Goal: Task Accomplishment & Management: Manage account settings

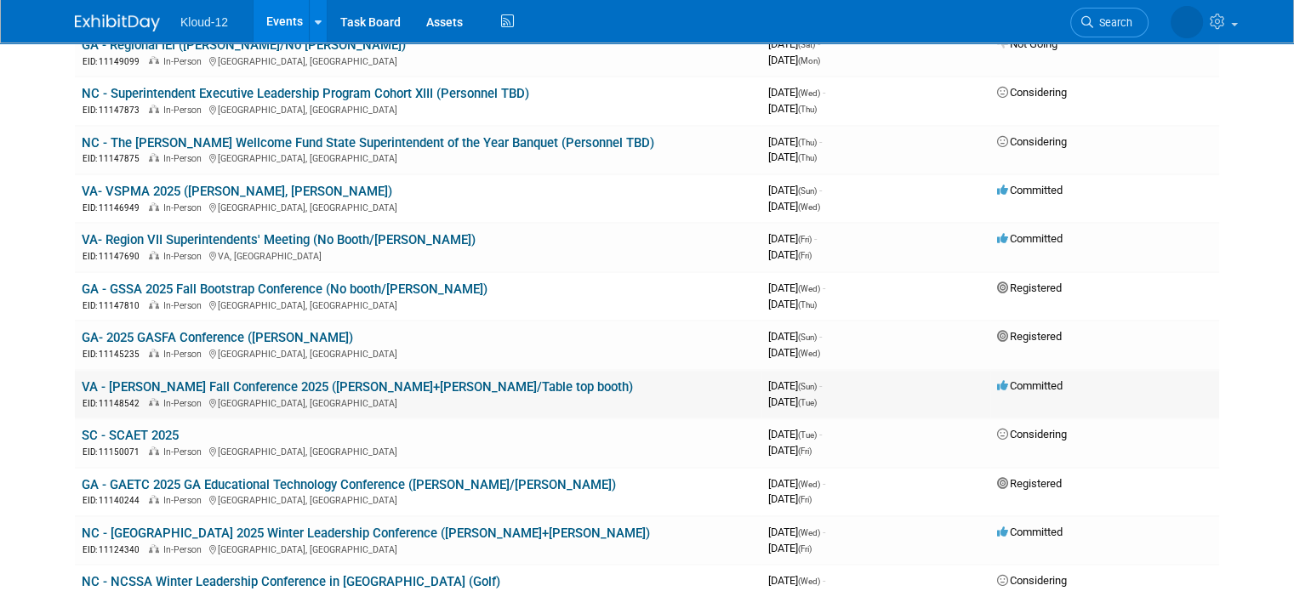
scroll to position [255, 0]
click at [105, 432] on link "SC - SCAET 2025" at bounding box center [130, 434] width 97 height 15
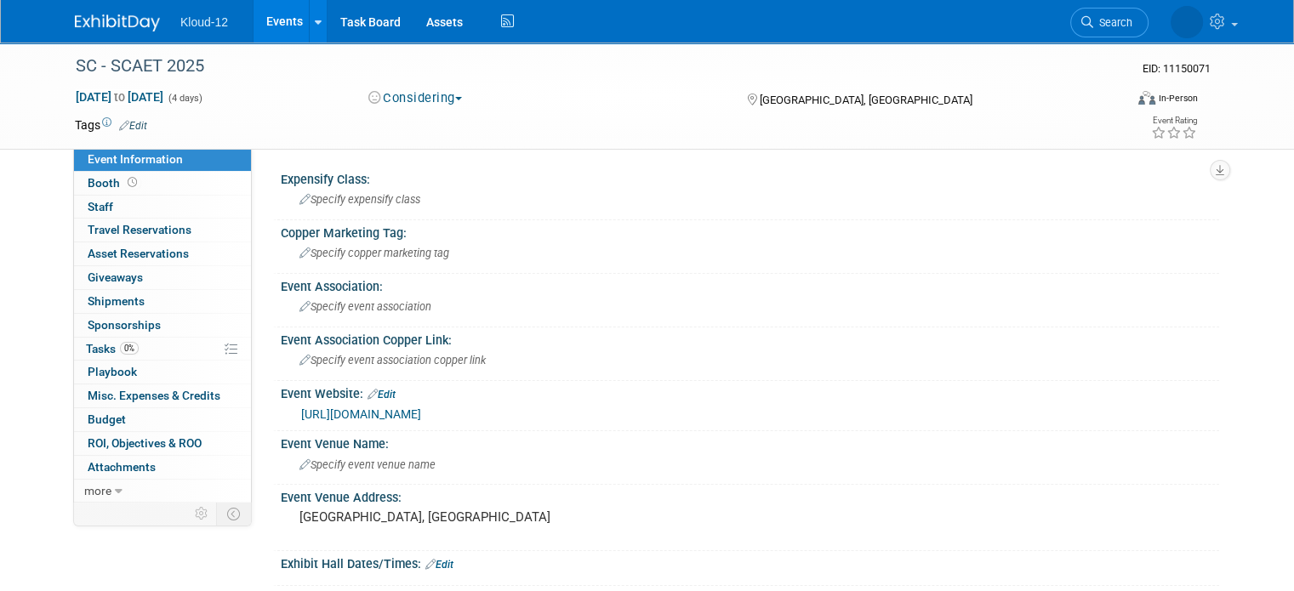
click at [453, 105] on button "Considering" at bounding box center [415, 98] width 106 height 18
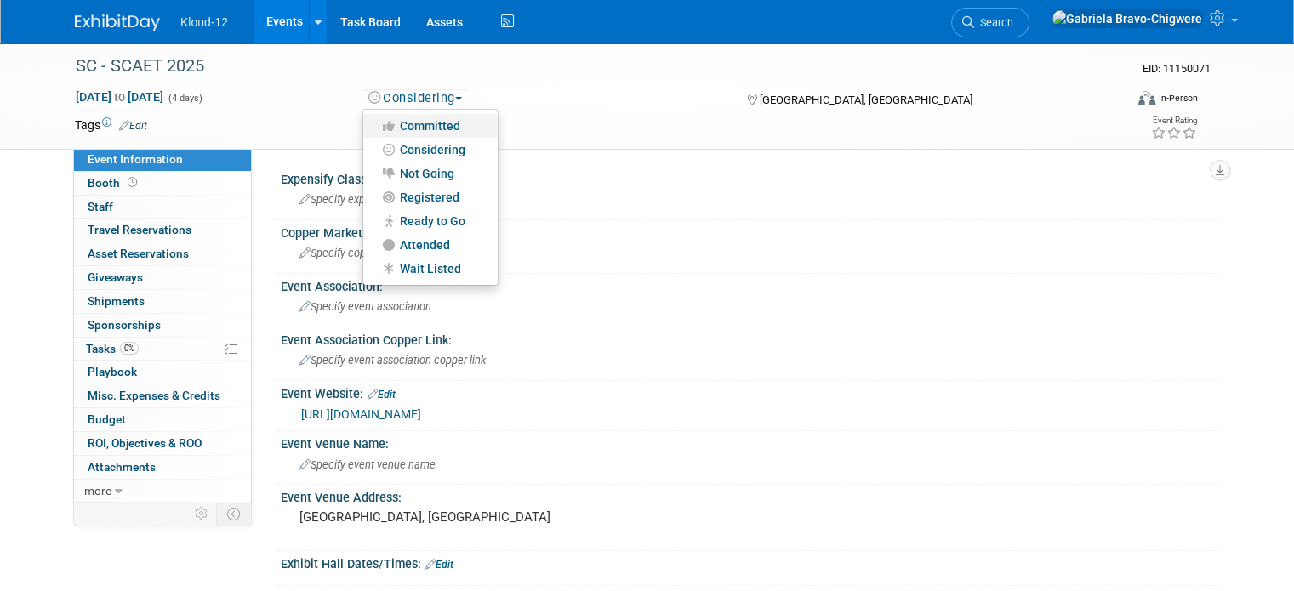
click at [442, 126] on link "Committed" at bounding box center [430, 126] width 134 height 24
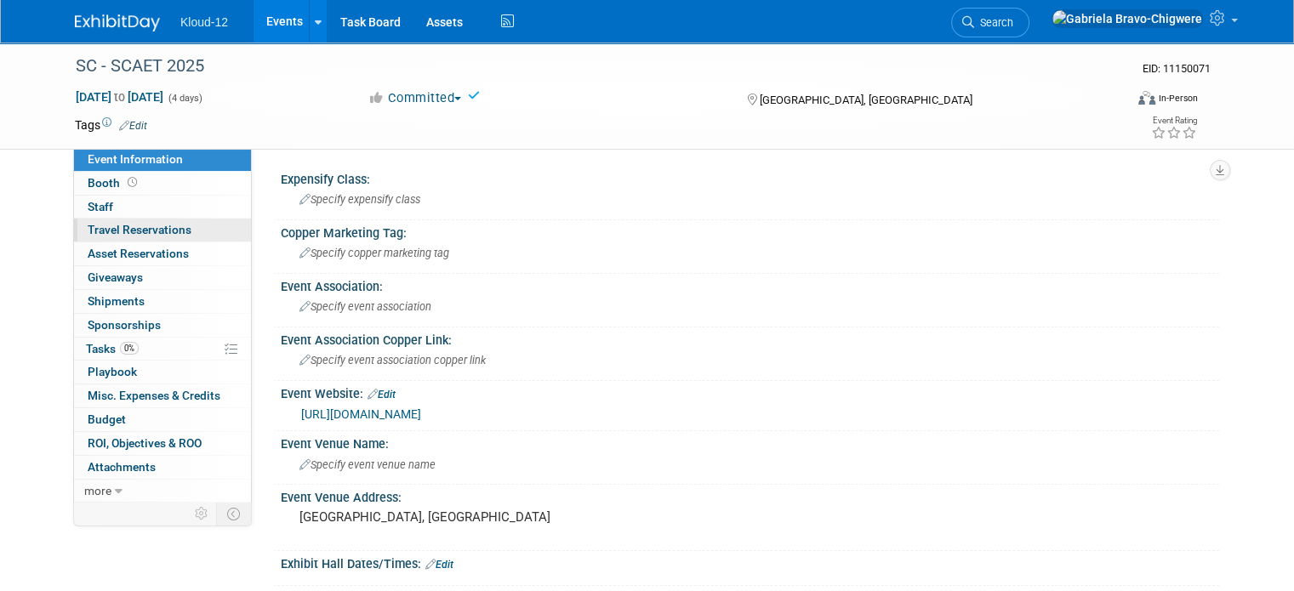
click at [126, 229] on span "Travel Reservations 0" at bounding box center [140, 230] width 104 height 14
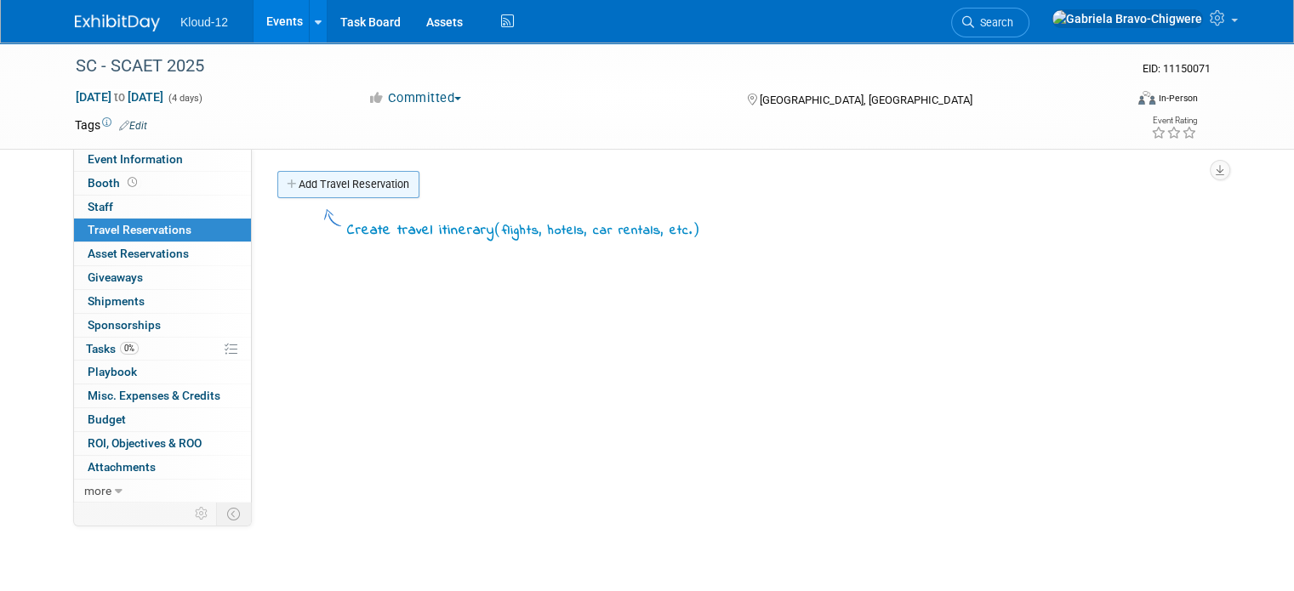
click at [364, 185] on link "Add Travel Reservation" at bounding box center [348, 184] width 142 height 27
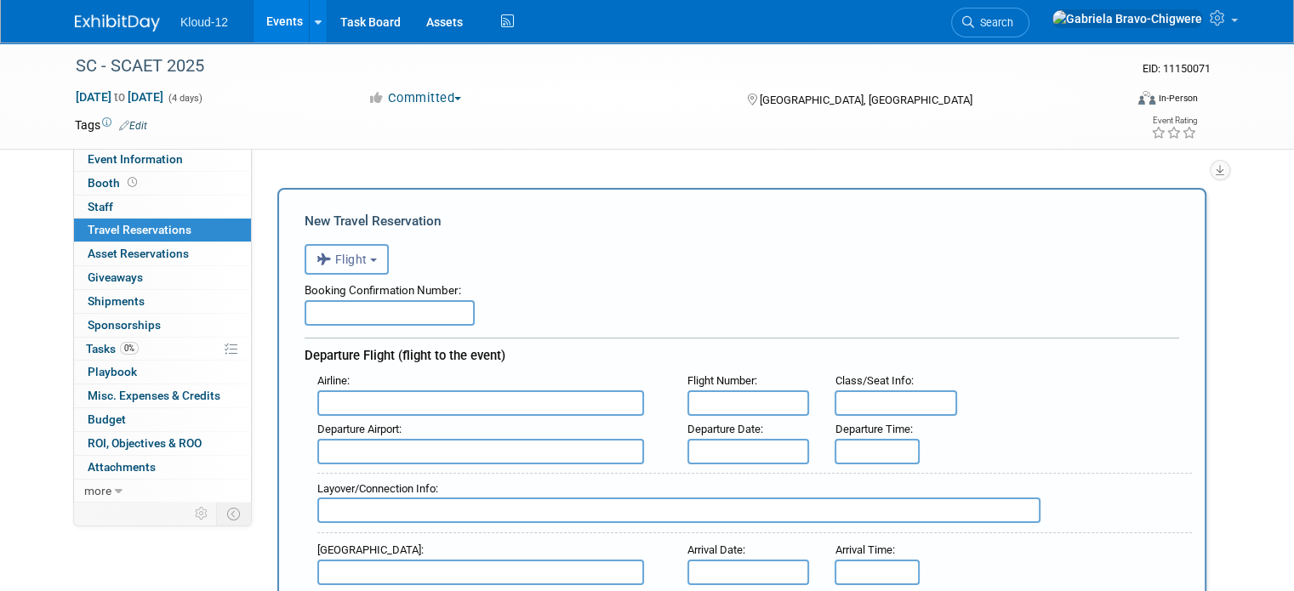
click at [357, 264] on button "Flight" at bounding box center [346, 259] width 84 height 31
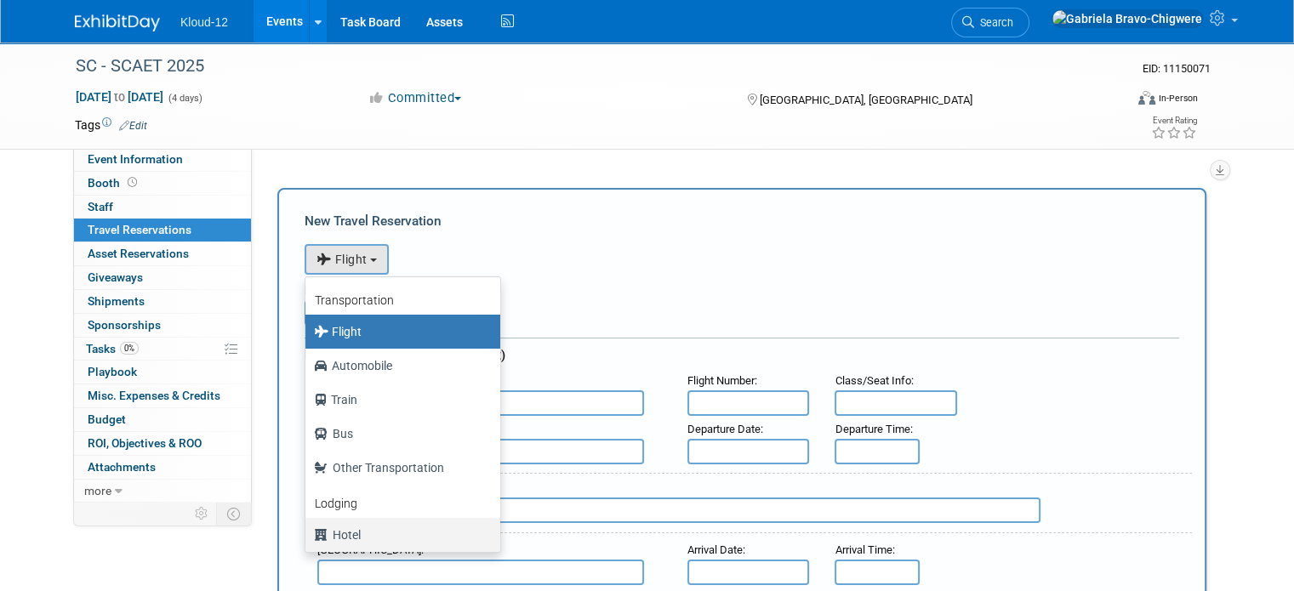
click at [350, 537] on label "Hotel" at bounding box center [398, 534] width 169 height 27
click at [308, 537] on input "Hotel" at bounding box center [302, 532] width 11 height 11
select select "6"
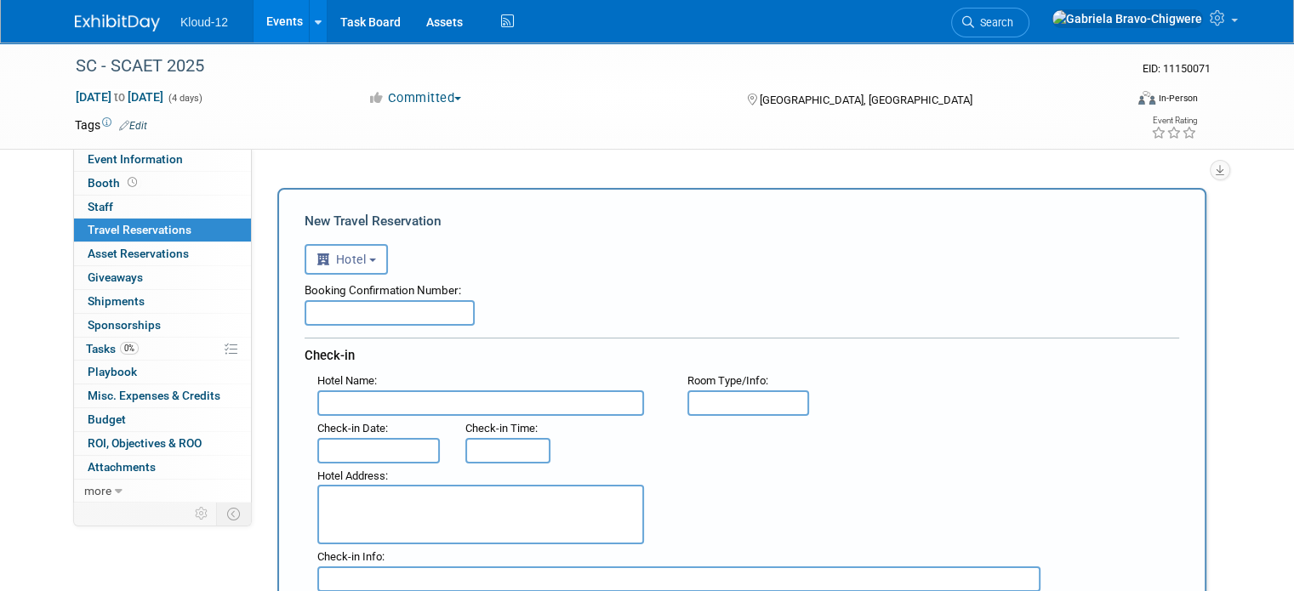
click at [350, 305] on input "text" at bounding box center [389, 313] width 170 height 26
paste input "93077227"
type input "93077227"
click at [361, 401] on input "text" at bounding box center [480, 403] width 327 height 26
type input "Sheraton [GEOGRAPHIC_DATA]"
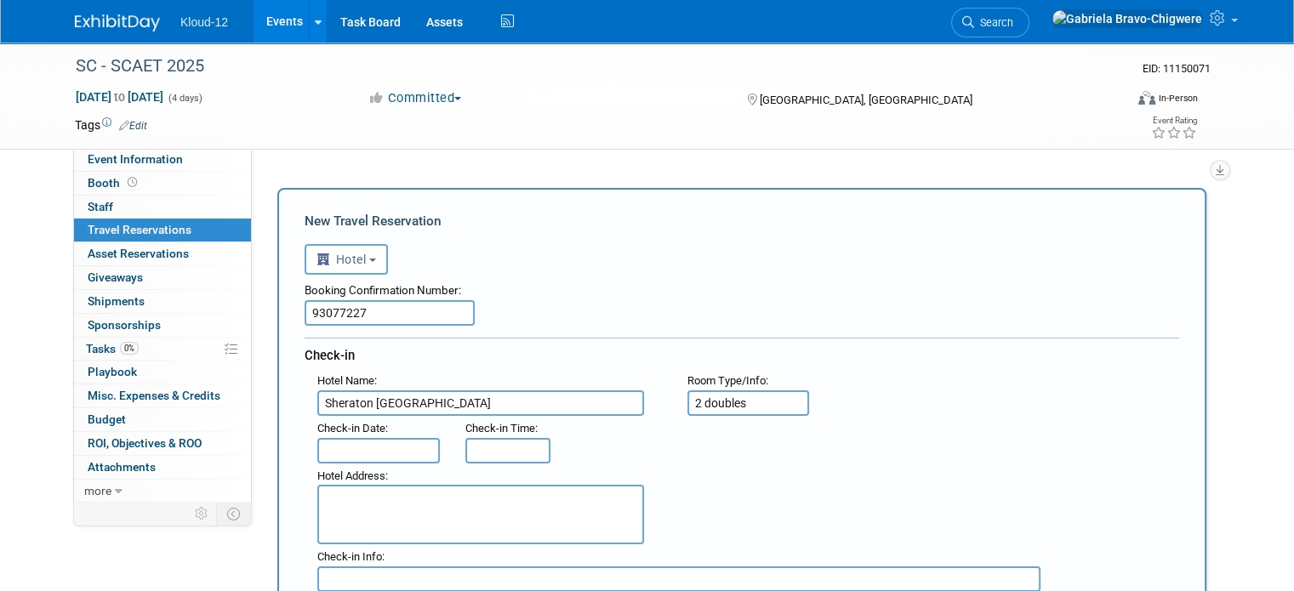
type input "2 doubles"
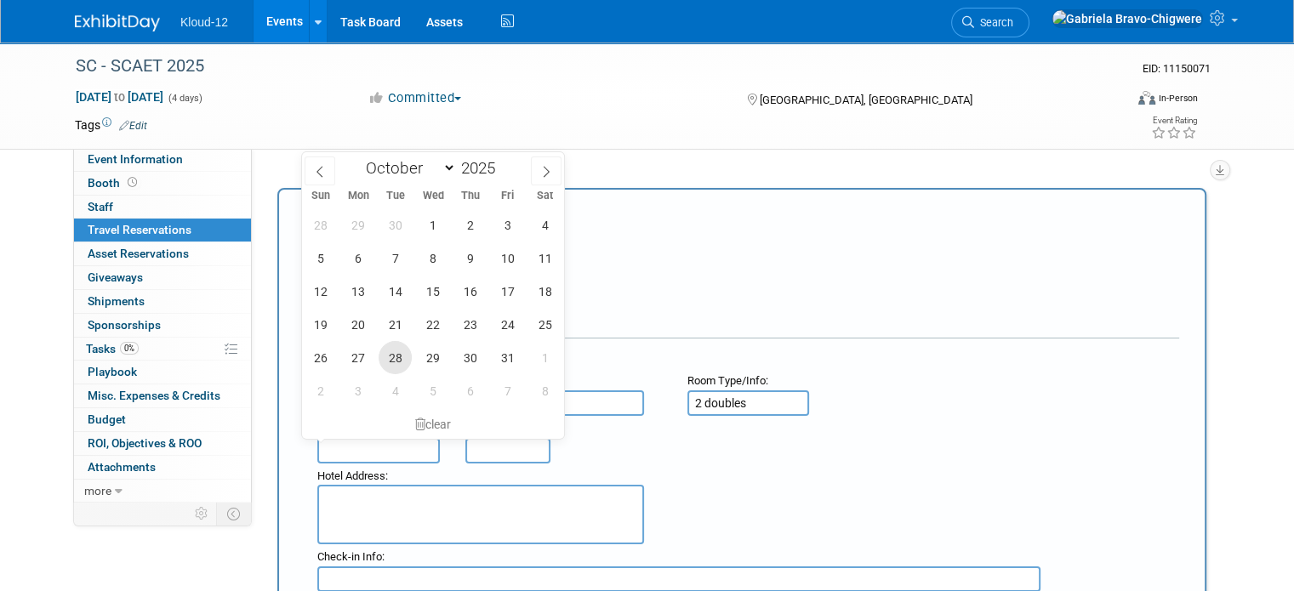
click at [391, 350] on span "28" at bounding box center [394, 357] width 33 height 33
type input "[DATE]"
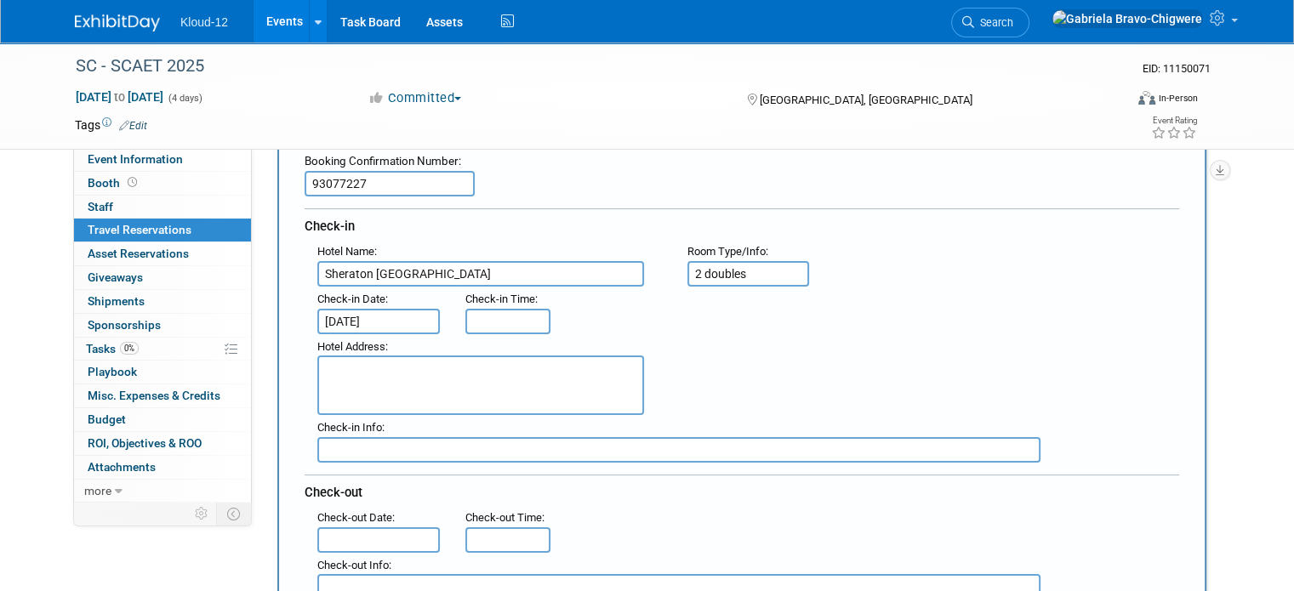
scroll to position [170, 0]
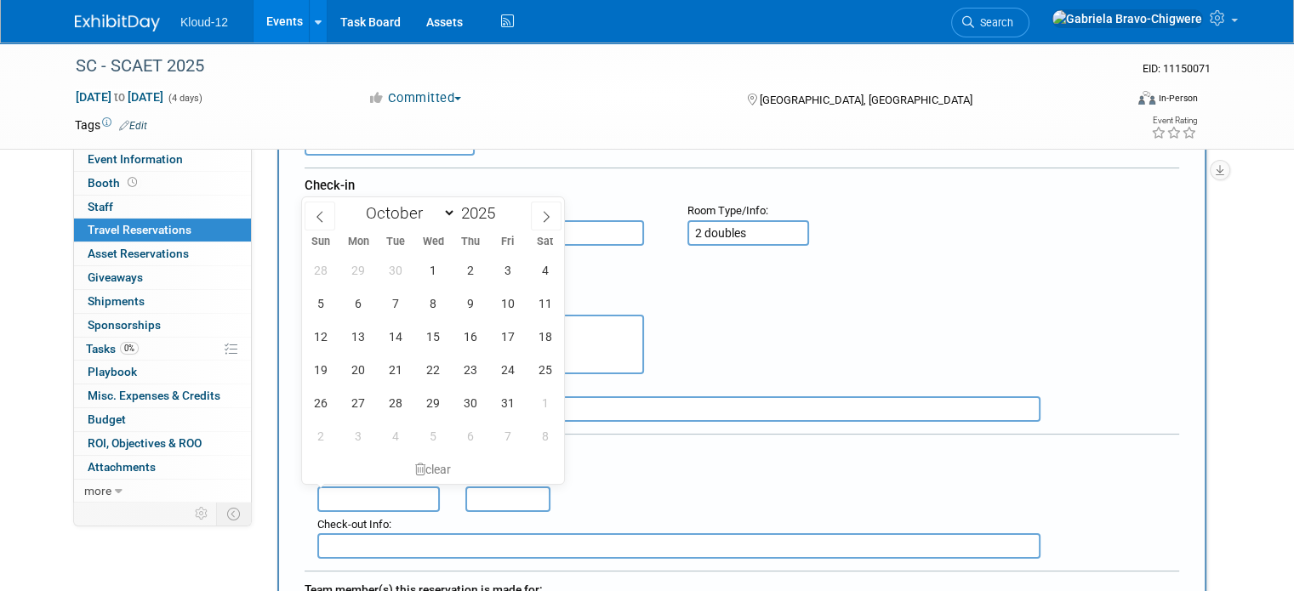
click at [350, 489] on input "text" at bounding box center [378, 499] width 122 height 26
click at [505, 404] on span "31" at bounding box center [507, 402] width 33 height 33
type input "[DATE]"
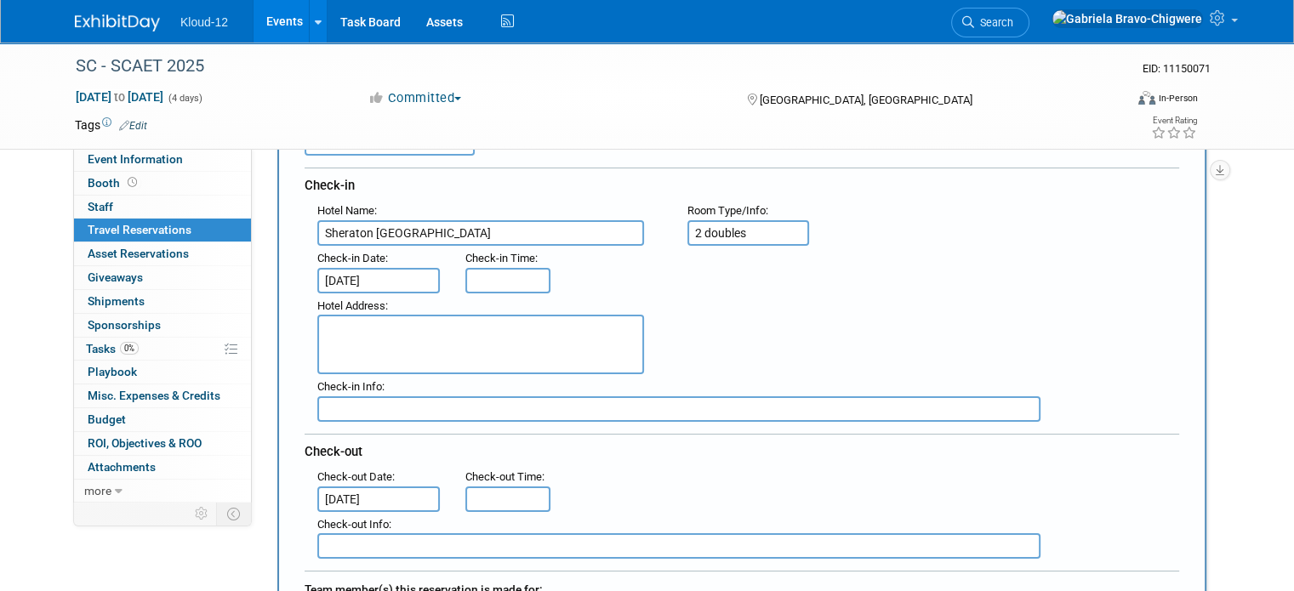
click at [714, 440] on div "Check-out" at bounding box center [741, 449] width 874 height 31
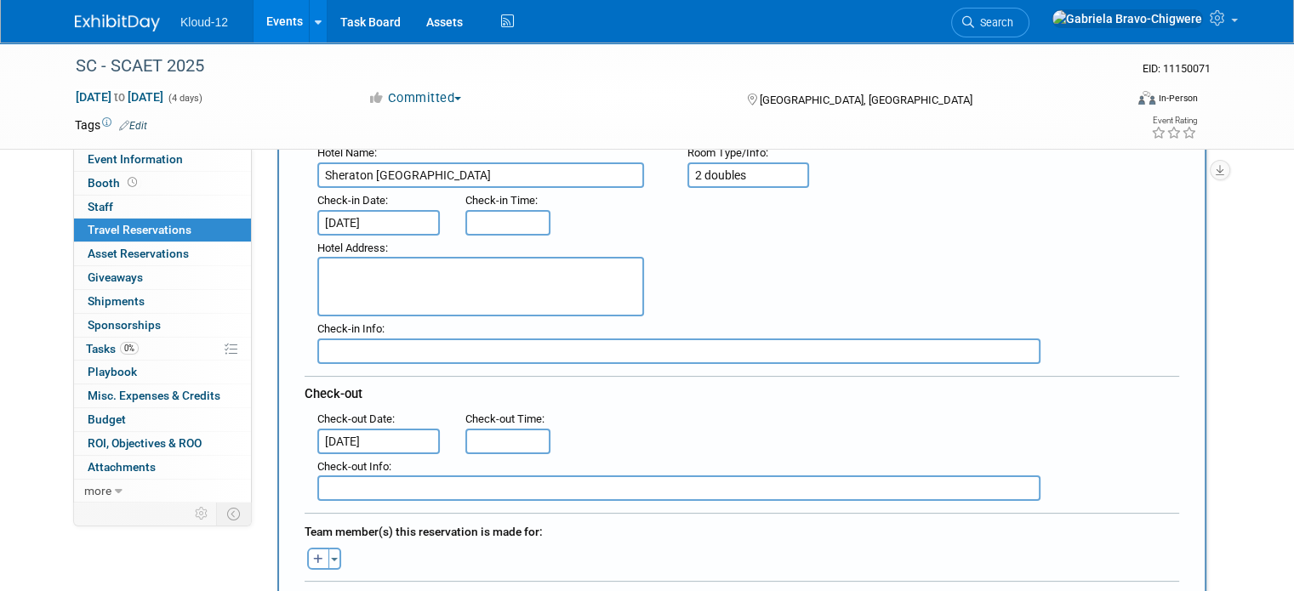
scroll to position [340, 0]
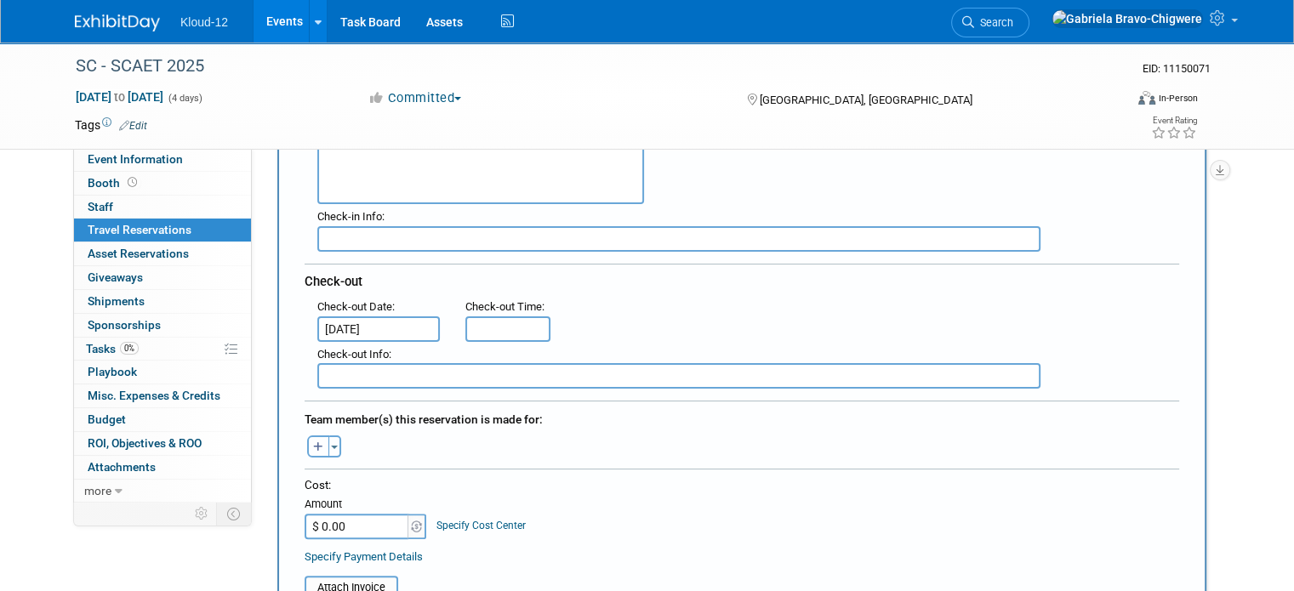
click at [313, 442] on icon "button" at bounding box center [318, 447] width 10 height 11
select select
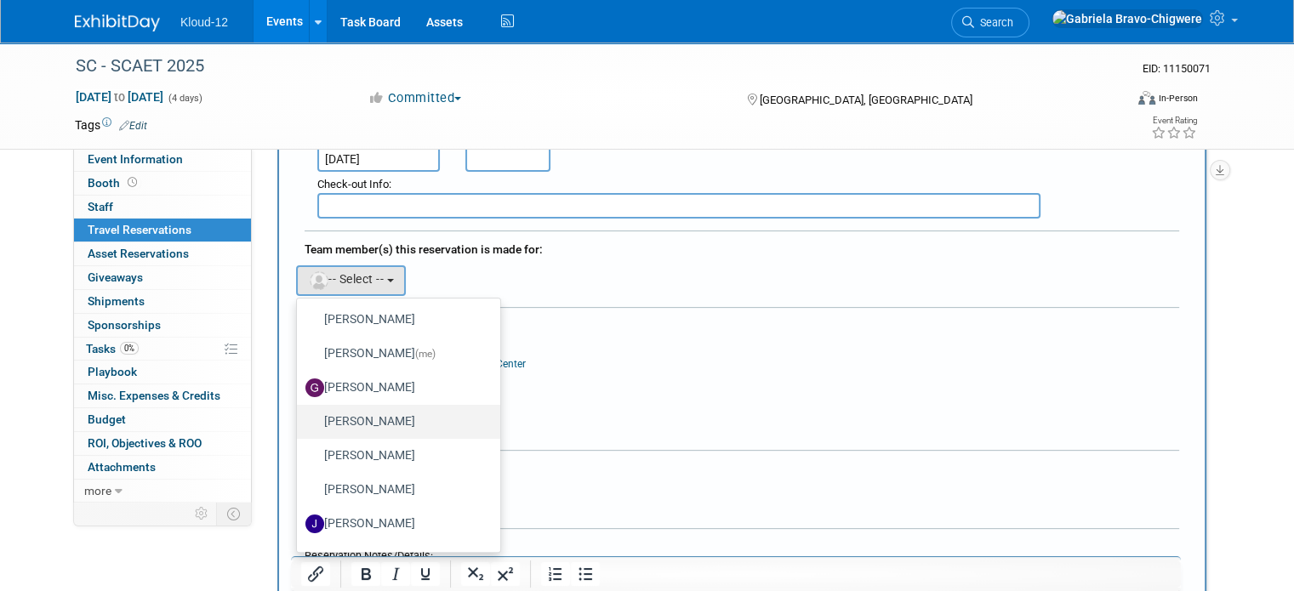
scroll to position [170, 0]
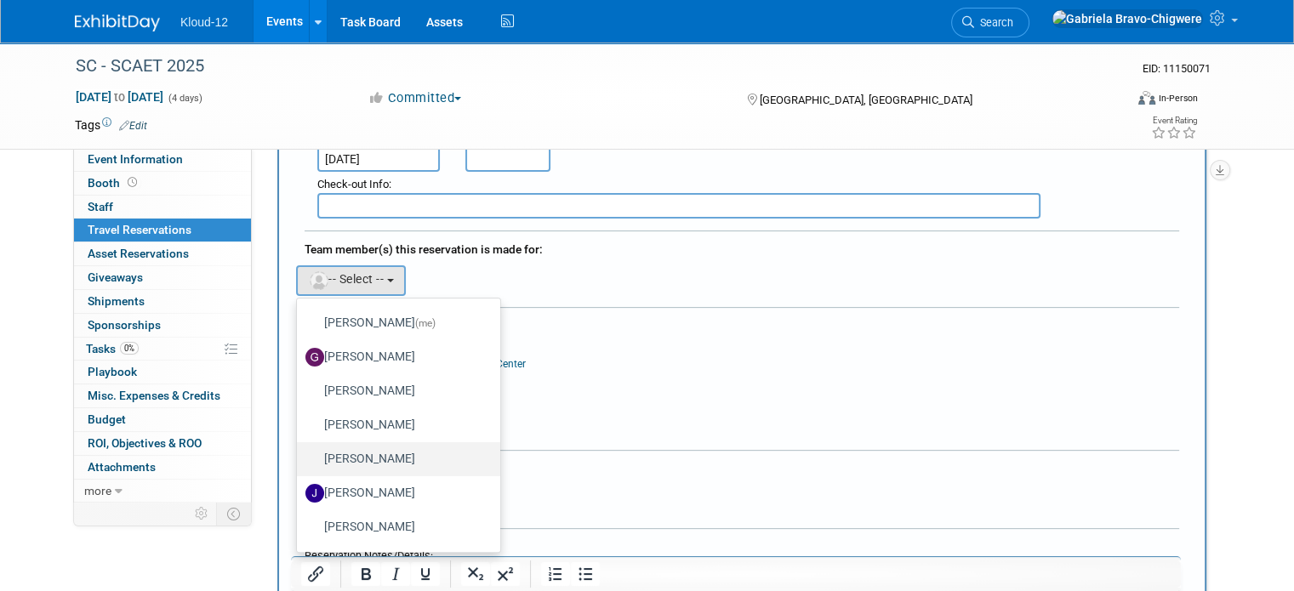
click at [410, 450] on label "[PERSON_NAME]" at bounding box center [394, 459] width 178 height 27
click at [299, 452] on input "[PERSON_NAME]" at bounding box center [293, 457] width 11 height 11
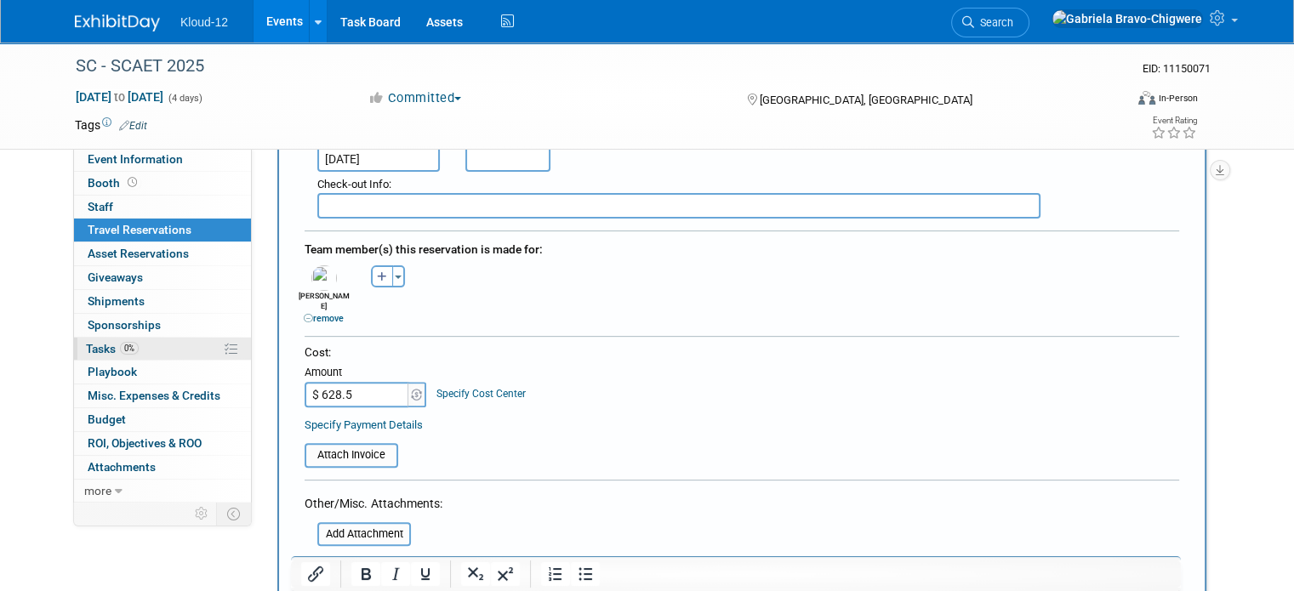
type input "$ 628.50"
click at [629, 375] on div "Cost: Amount $ 628.50 Specify Cost Center Cost Center -- Not Specified --" at bounding box center [741, 375] width 874 height 62
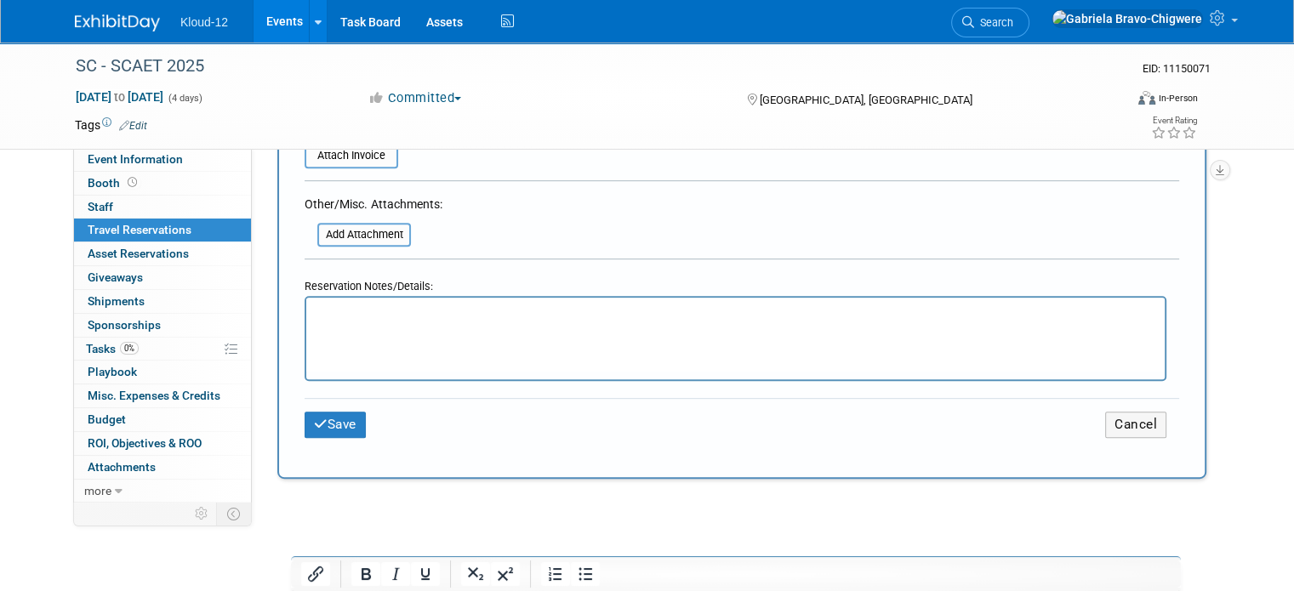
scroll to position [850, 0]
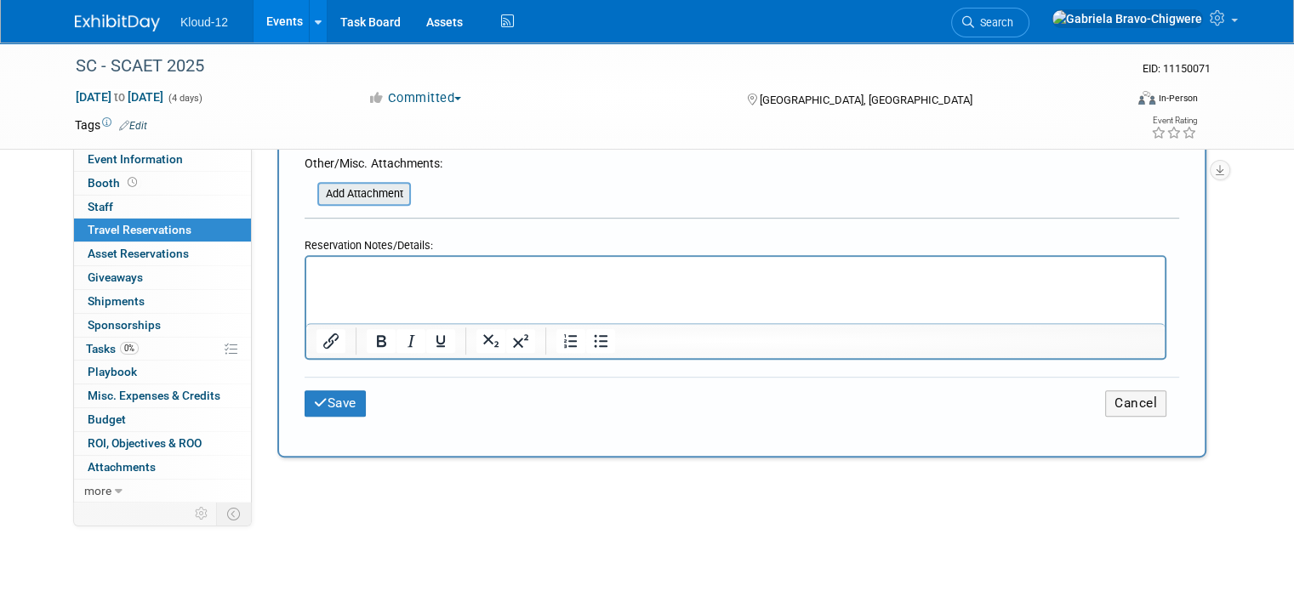
click at [344, 184] on input "file" at bounding box center [308, 194] width 202 height 20
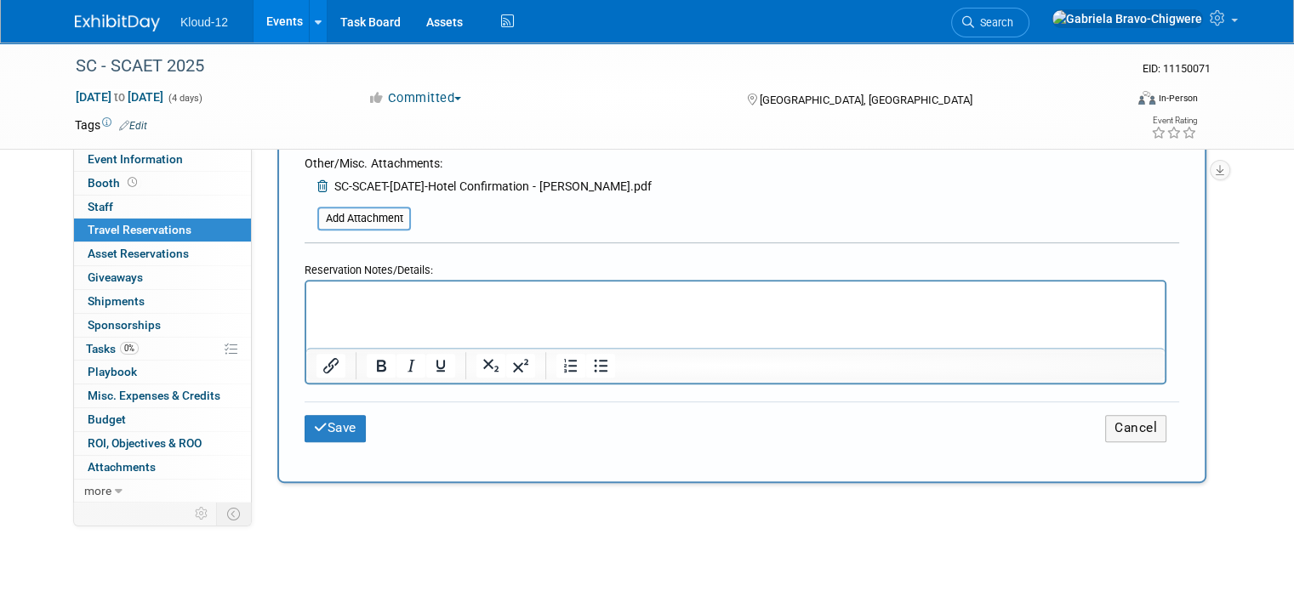
click at [441, 305] on p "Rich Text Area. Press ALT-0 for help." at bounding box center [735, 297] width 839 height 18
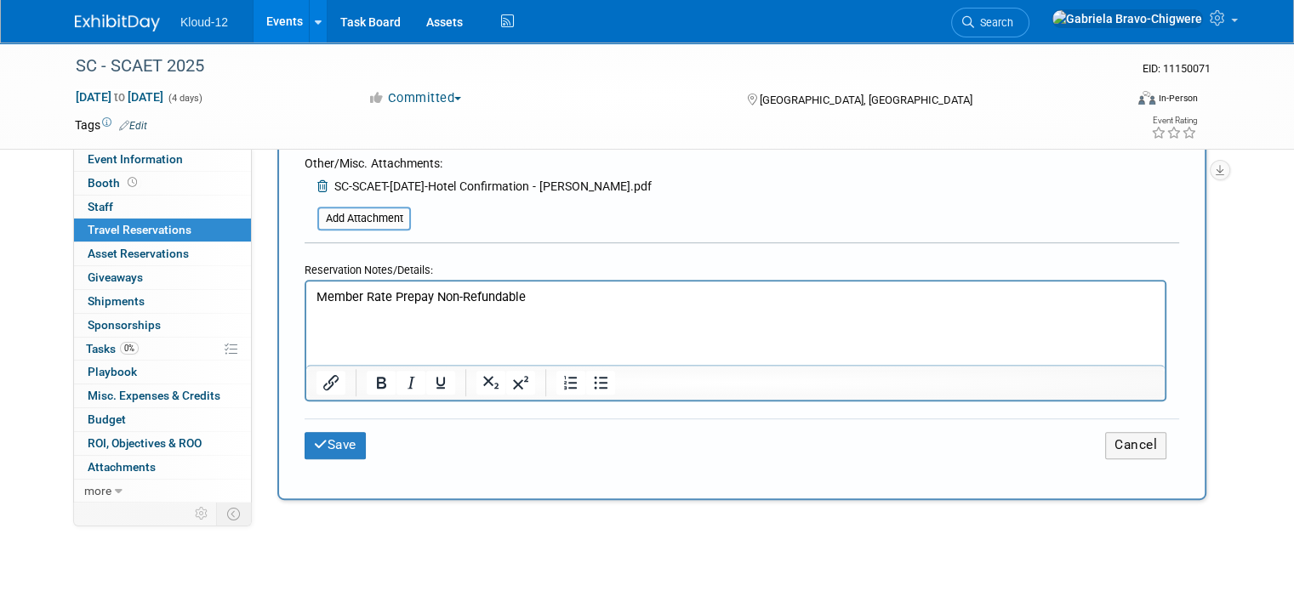
click at [339, 323] on html "Member Rate Prepay Non-Refundable" at bounding box center [735, 303] width 858 height 42
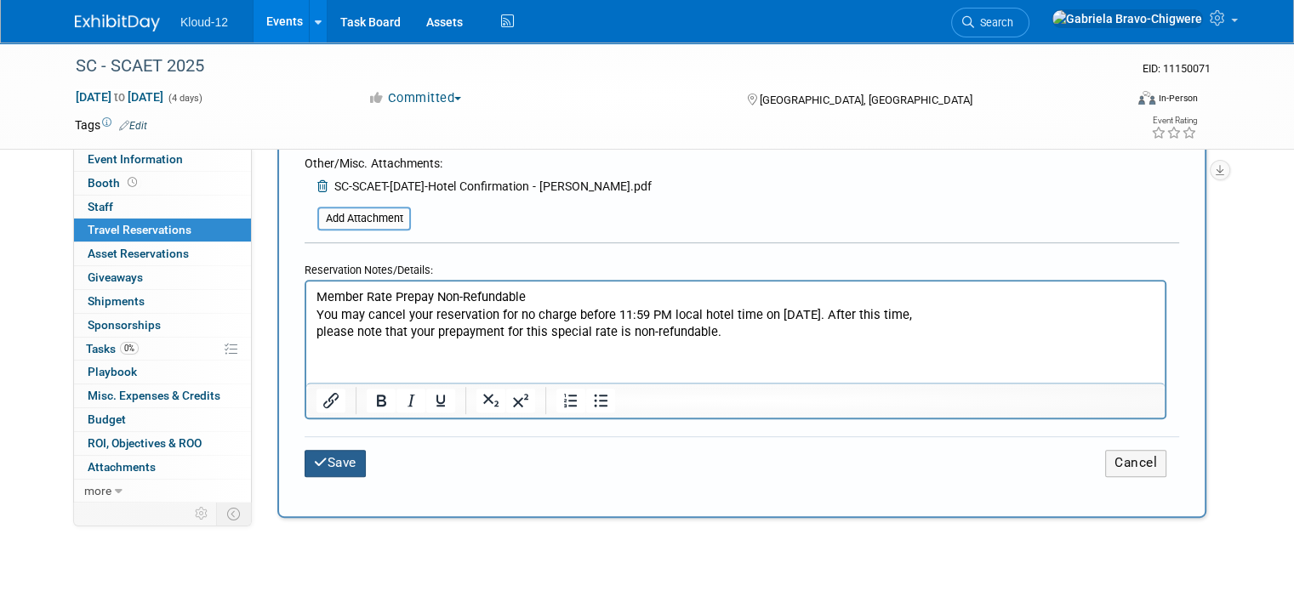
click at [319, 450] on button "Save" at bounding box center [334, 463] width 61 height 26
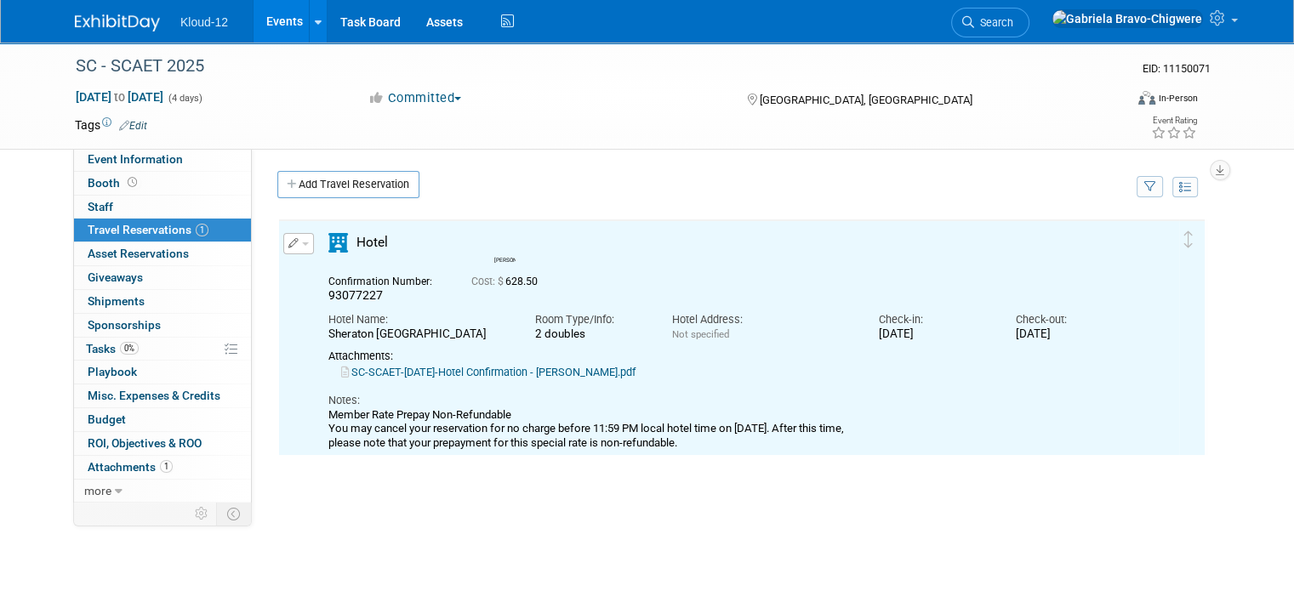
scroll to position [0, 0]
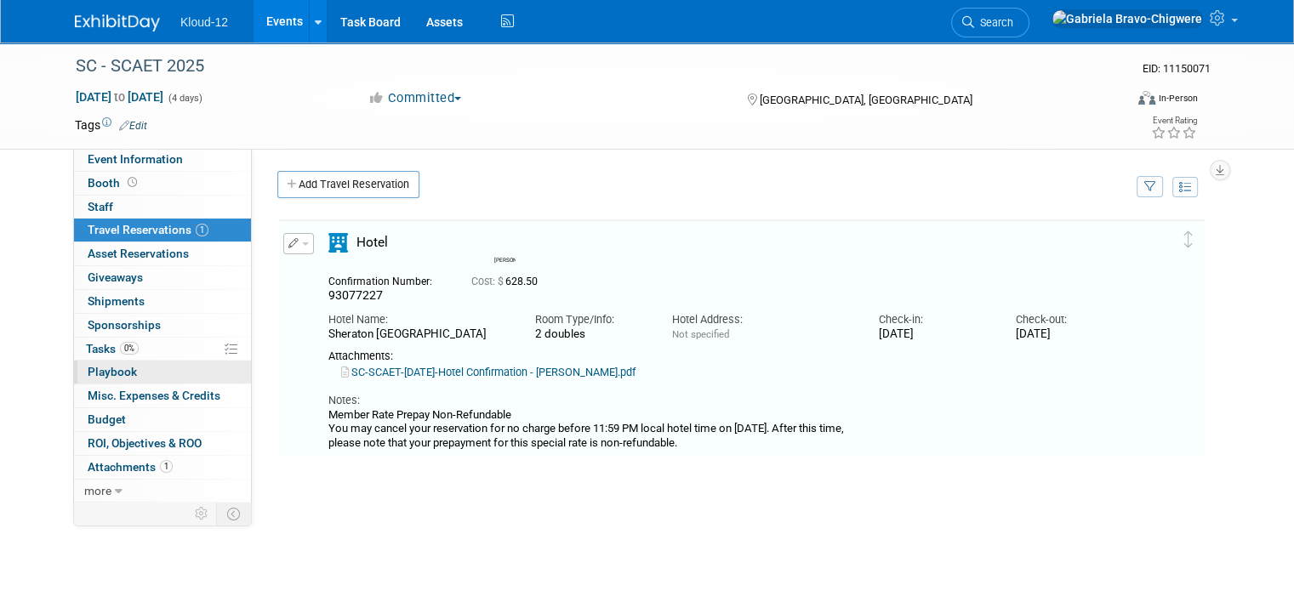
click at [88, 367] on span "Playbook 0" at bounding box center [112, 372] width 49 height 14
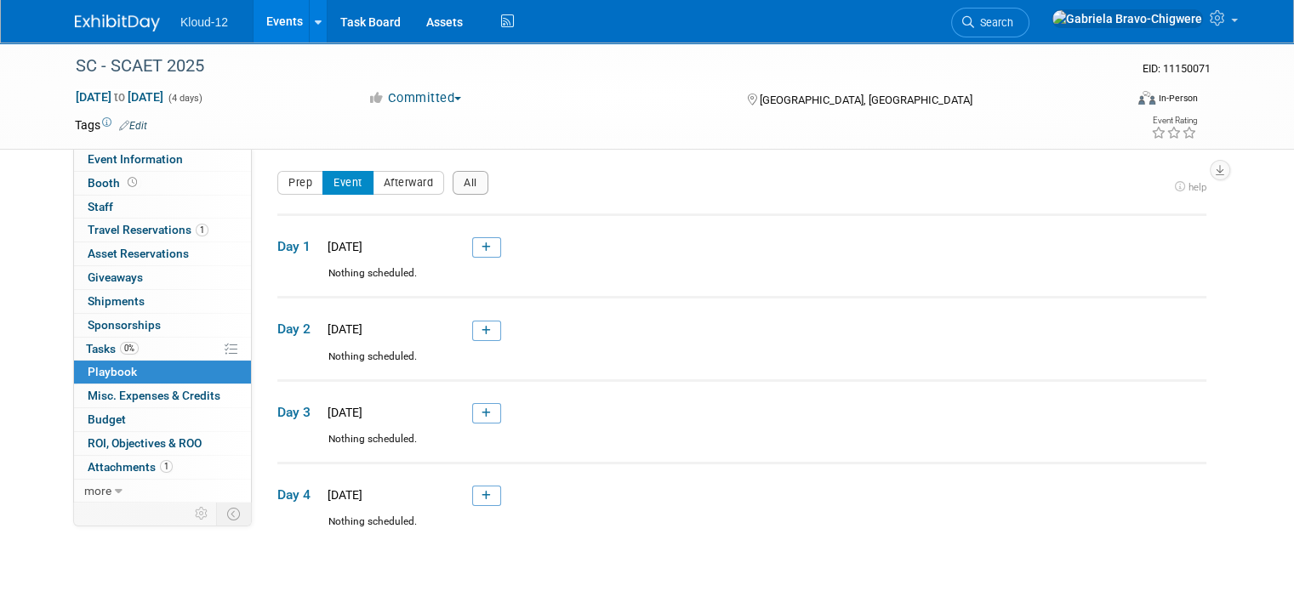
click at [269, 16] on link "Events" at bounding box center [284, 21] width 62 height 43
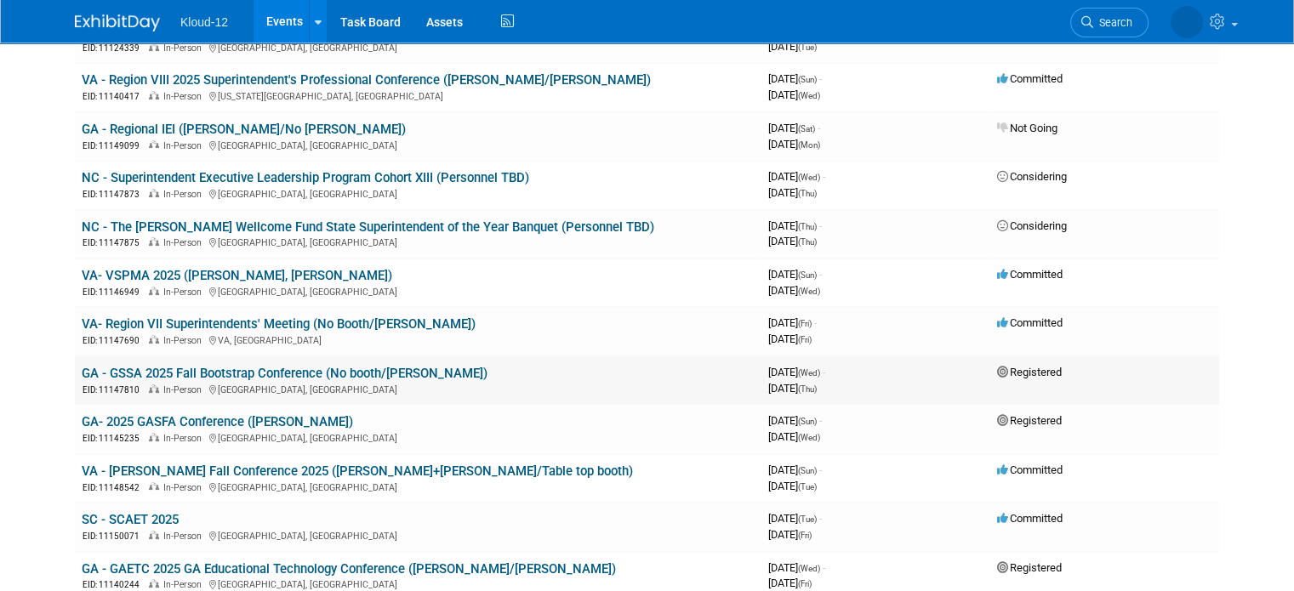
scroll to position [255, 0]
